Goal: Use online tool/utility: Use online tool/utility

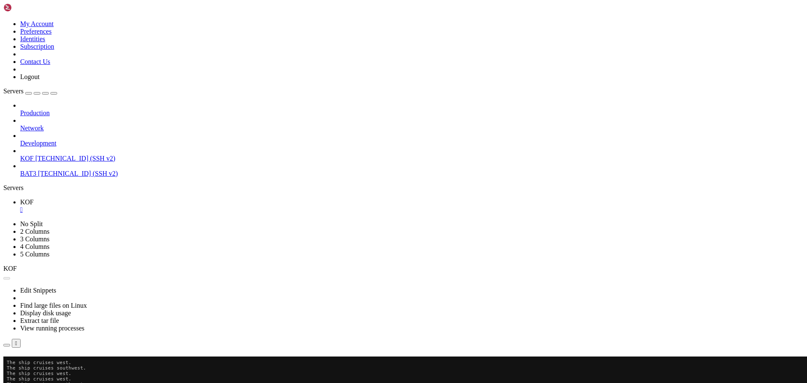
scroll to position [87, 0]
click at [37, 364] on button "Reconnect" at bounding box center [20, 368] width 34 height 9
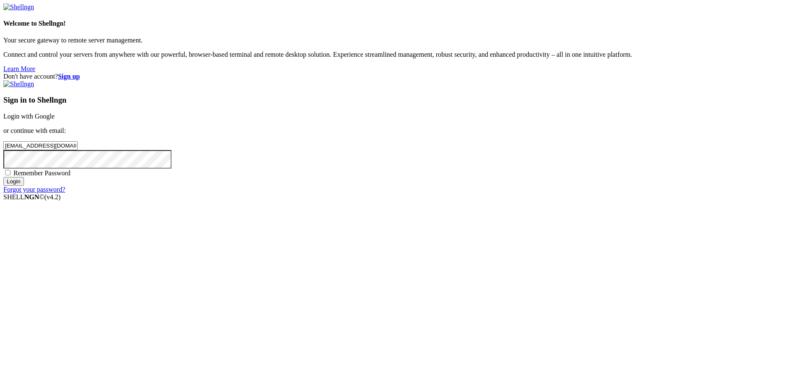
click at [24, 186] on input "Login" at bounding box center [13, 181] width 21 height 9
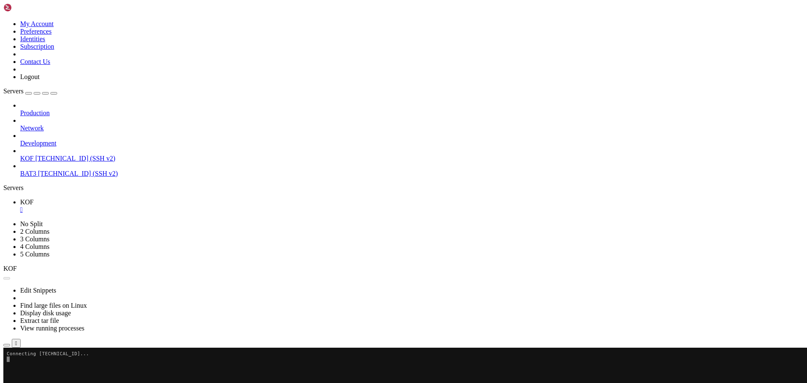
scroll to position [87, 0]
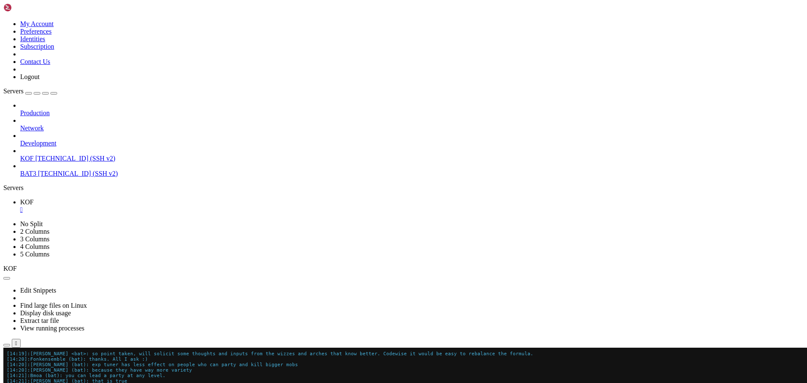
drag, startPoint x: 64, startPoint y: 559, endPoint x: 70, endPoint y: 558, distance: 5.9
drag, startPoint x: 64, startPoint y: 554, endPoint x: 145, endPoint y: 558, distance: 81.3
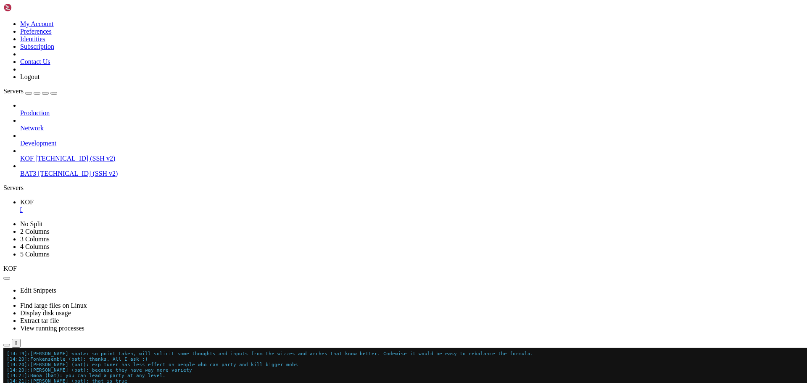
copy span "Nemo me impune lacessit"
